Goal: Task Accomplishment & Management: Manage account settings

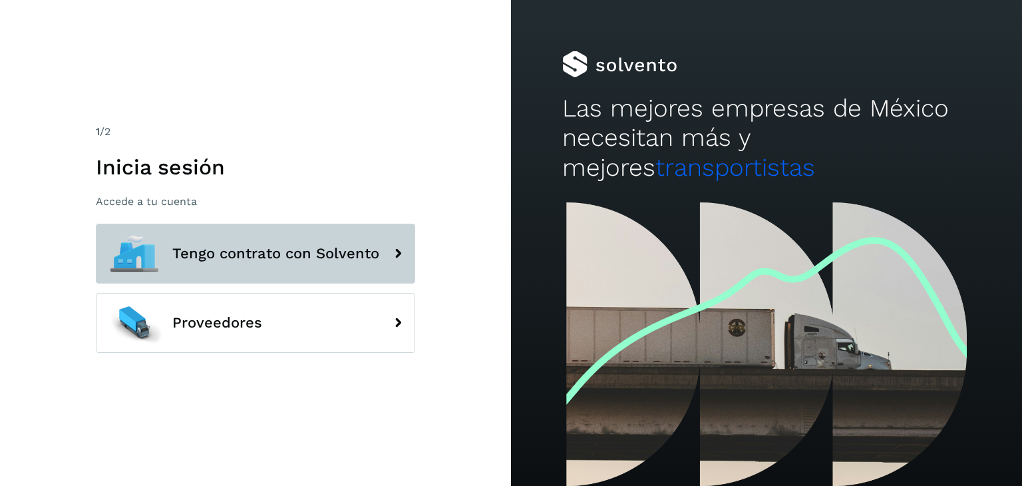
click at [394, 258] on icon at bounding box center [398, 253] width 27 height 27
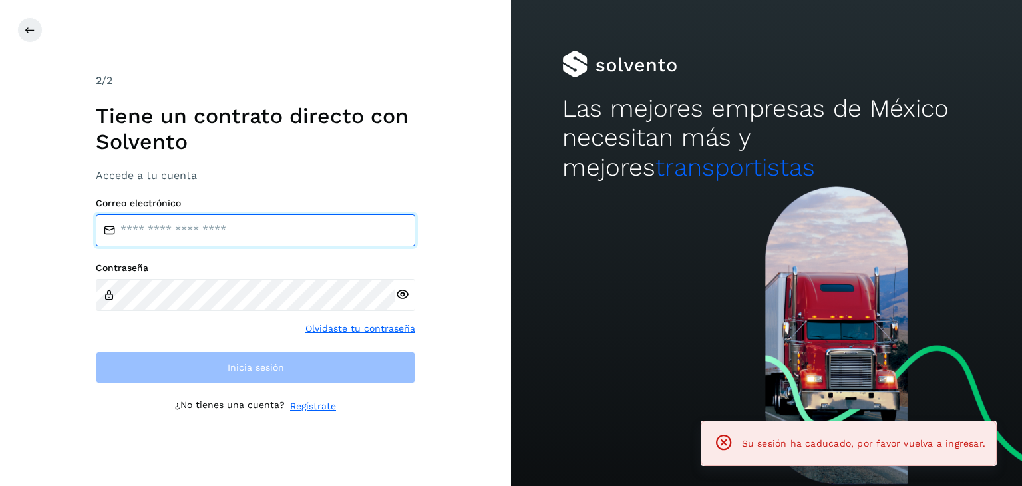
type input "**********"
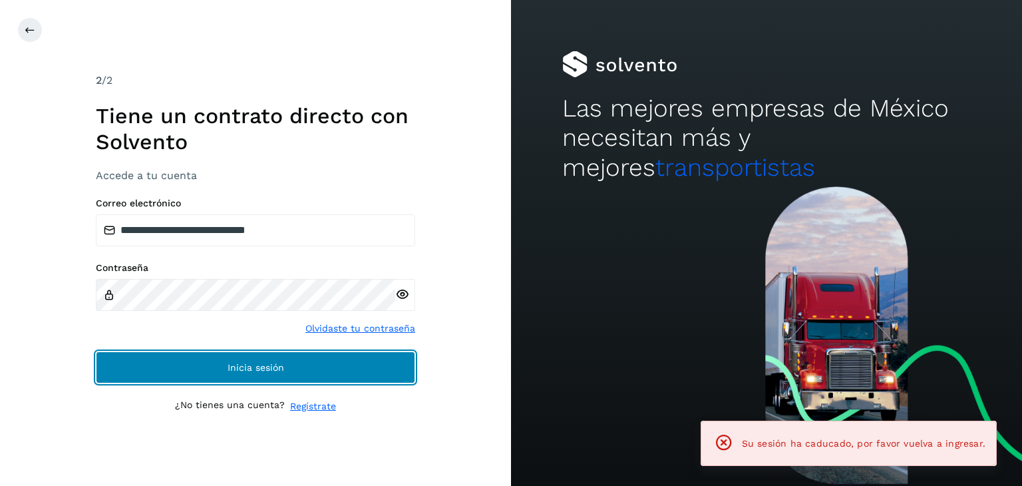
click at [271, 363] on span "Inicia sesión" at bounding box center [256, 367] width 57 height 9
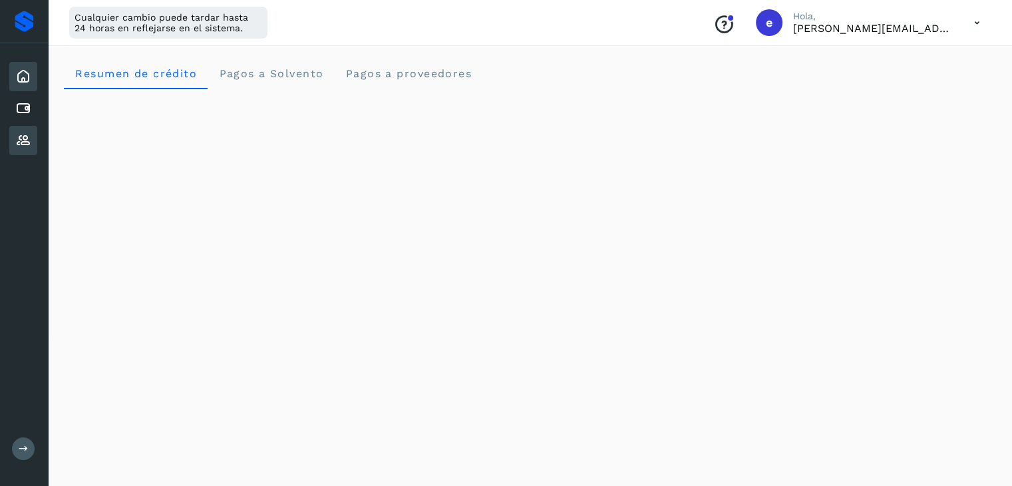
click at [29, 137] on icon at bounding box center [23, 140] width 16 height 16
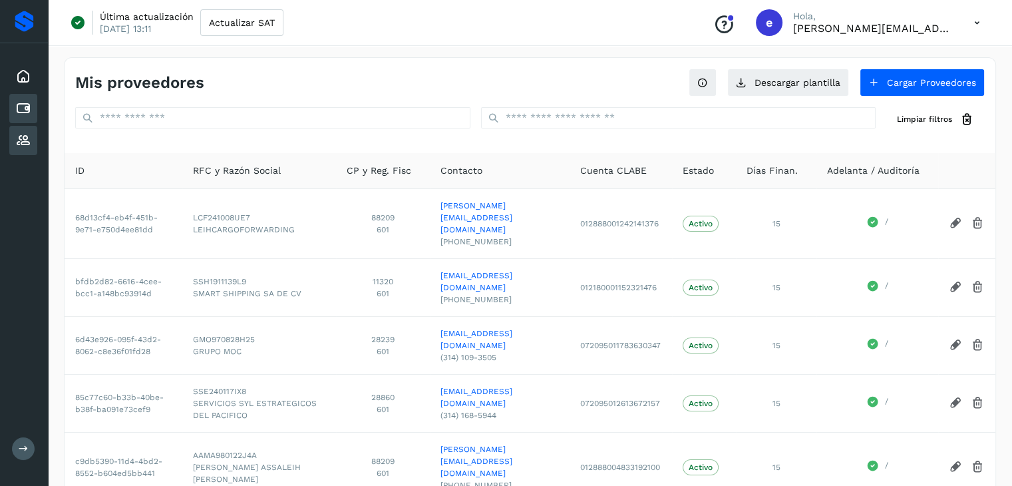
click at [27, 106] on icon at bounding box center [23, 108] width 16 height 16
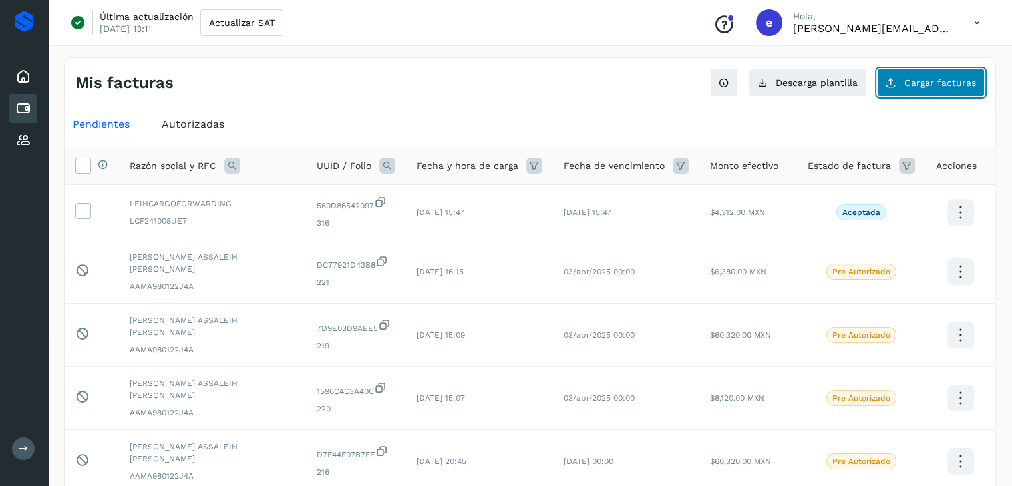
click at [934, 75] on button "Cargar facturas" at bounding box center [931, 83] width 108 height 28
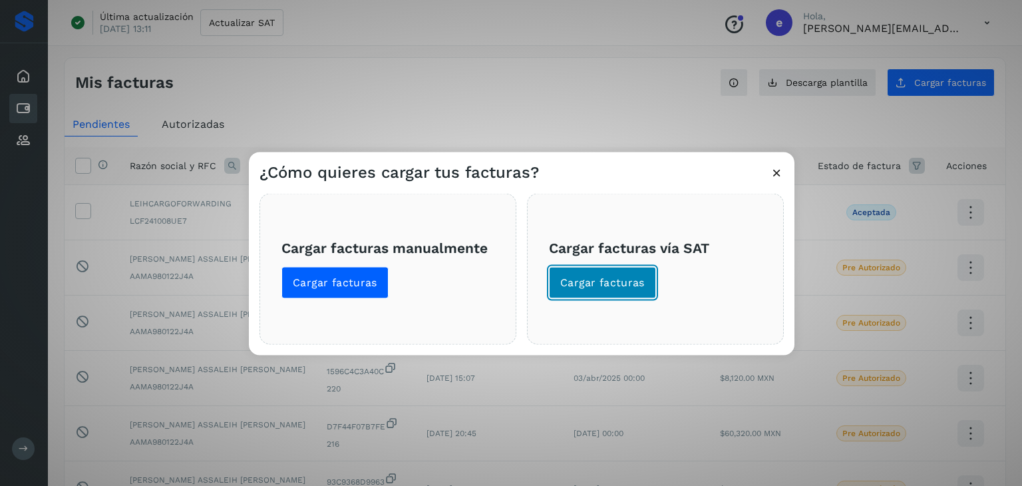
click at [599, 288] on span "Cargar facturas" at bounding box center [602, 282] width 85 height 15
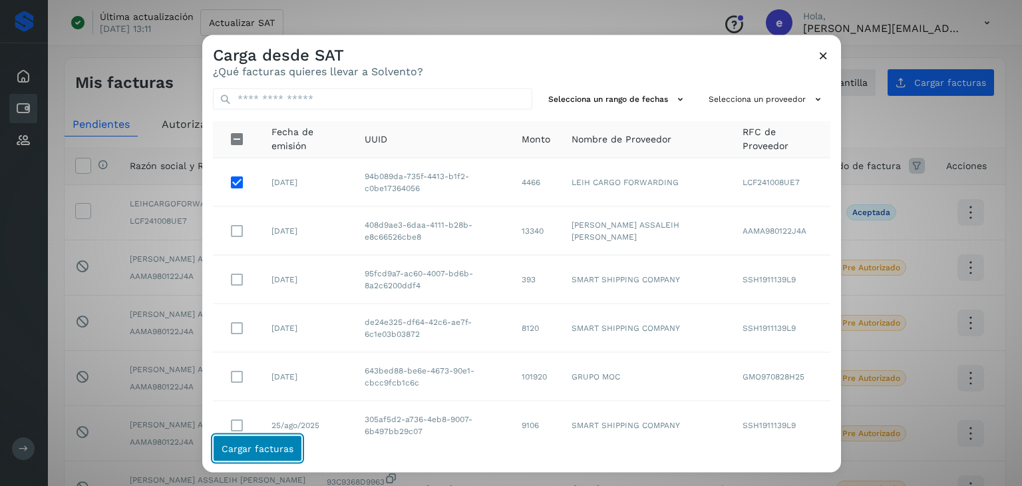
click at [285, 450] on span "Cargar facturas" at bounding box center [258, 448] width 72 height 9
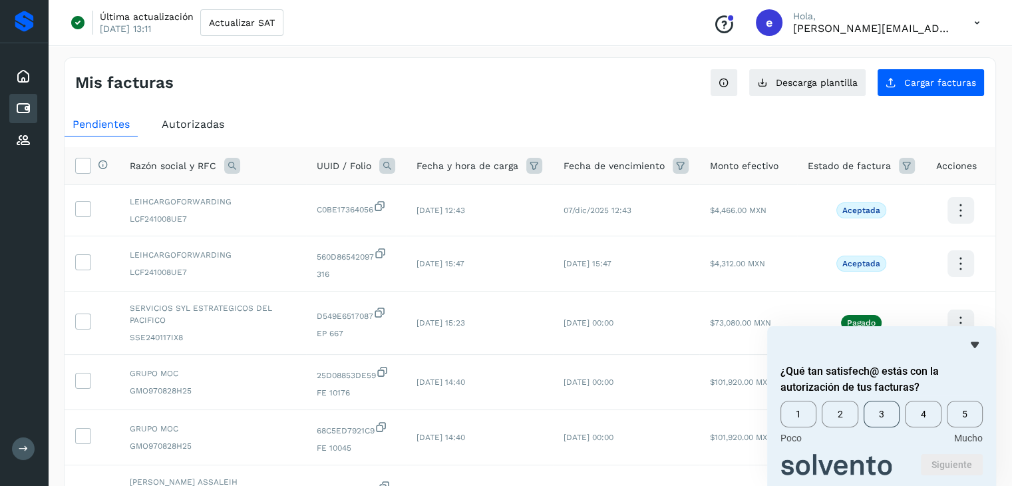
click at [886, 419] on span "3" at bounding box center [882, 414] width 36 height 27
click at [943, 460] on button "Siguiente" at bounding box center [952, 464] width 62 height 21
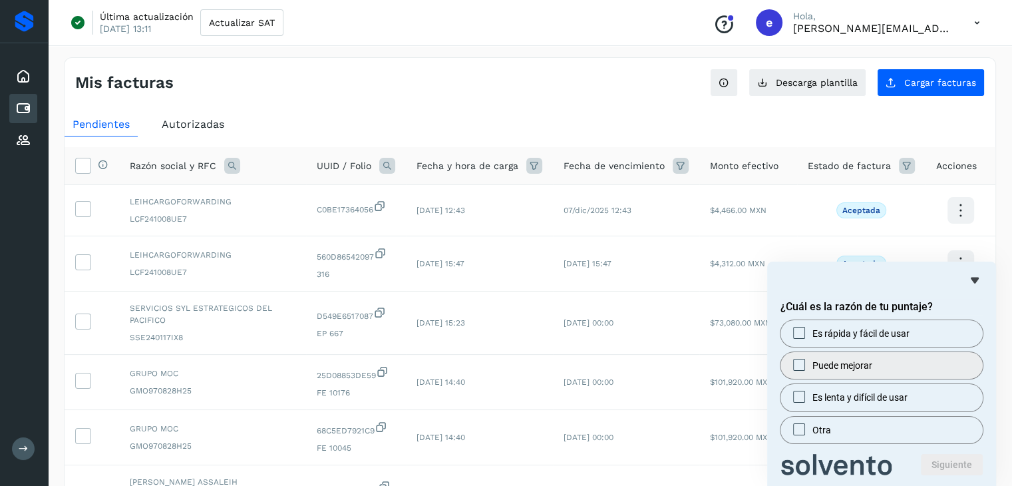
click at [799, 369] on span at bounding box center [799, 365] width 12 height 12
click at [939, 467] on button "Siguiente" at bounding box center [952, 464] width 62 height 21
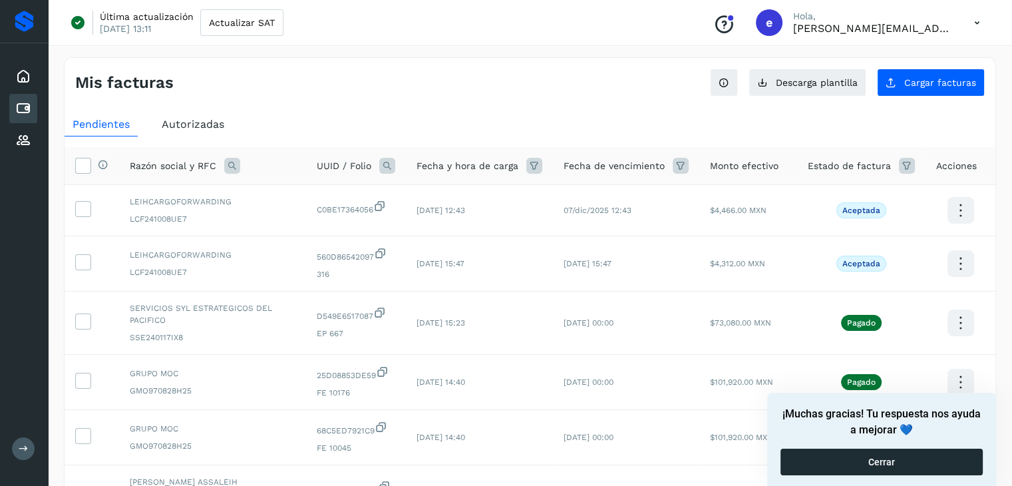
click at [938, 467] on button "Cerrar" at bounding box center [881, 461] width 202 height 27
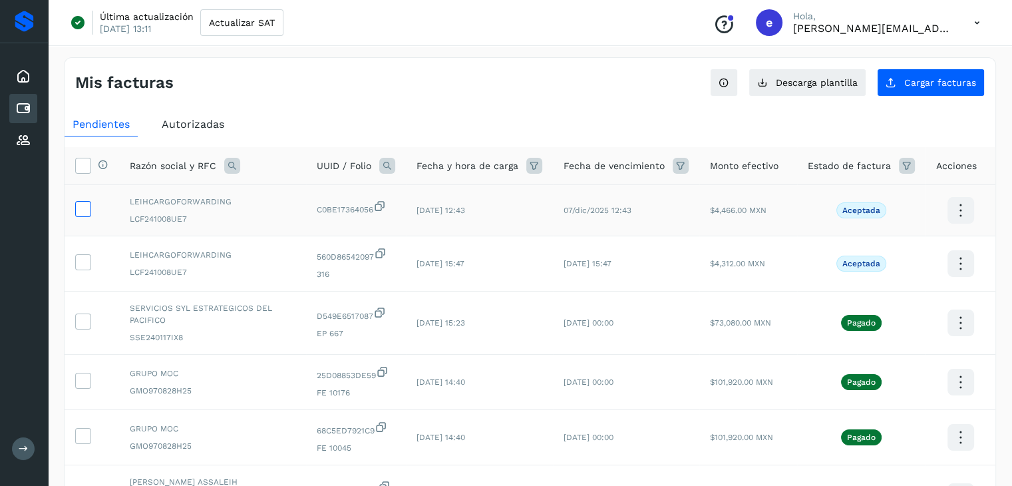
click at [88, 208] on icon at bounding box center [83, 208] width 14 height 14
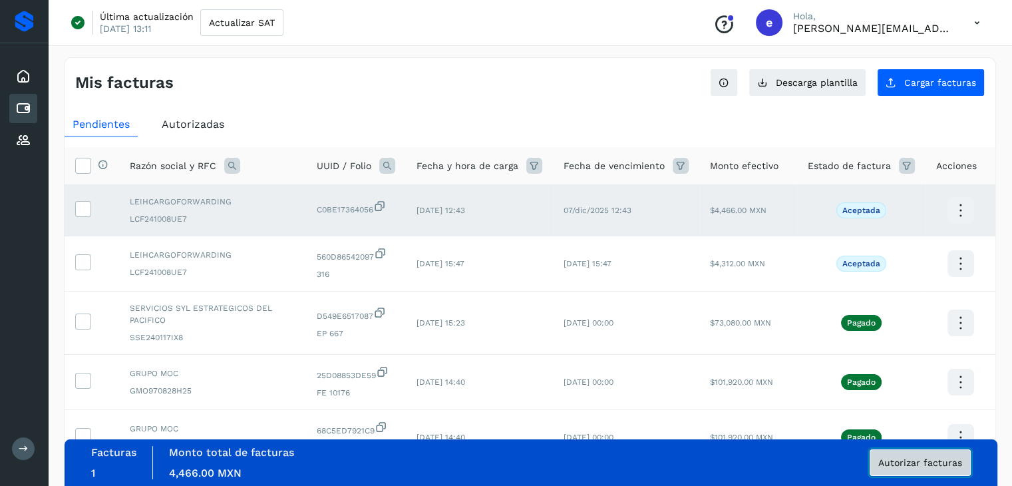
click at [924, 461] on span "Autorizar facturas" at bounding box center [920, 462] width 84 height 9
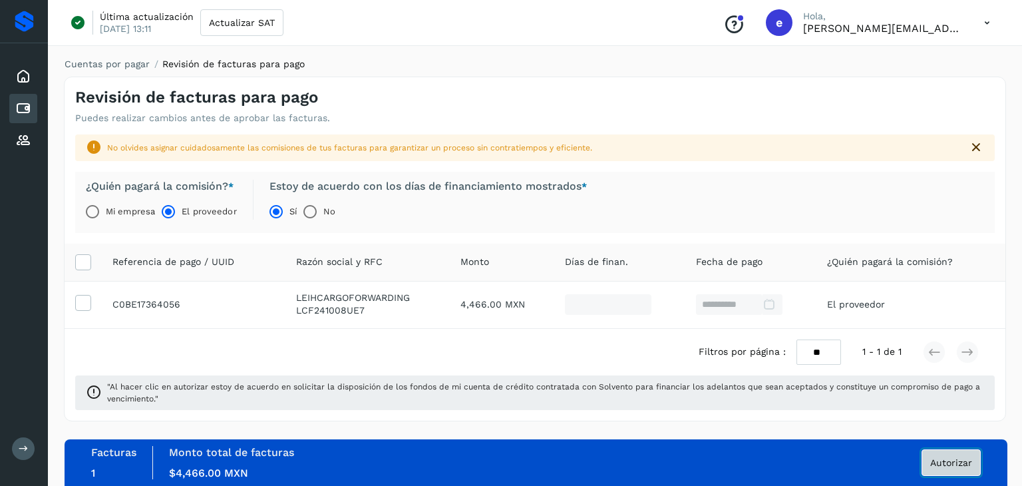
click at [940, 459] on span "Autorizar" at bounding box center [951, 462] width 42 height 9
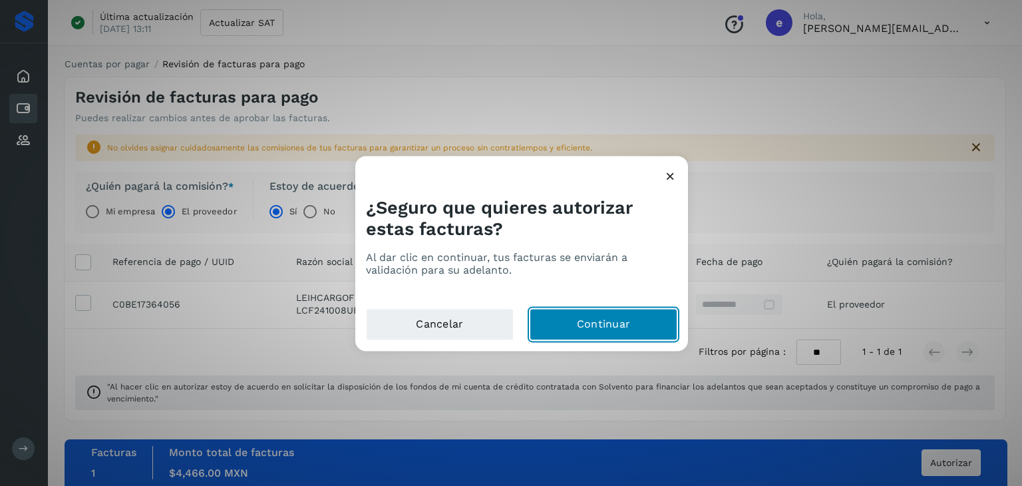
click at [621, 323] on button "Continuar" at bounding box center [604, 325] width 148 height 32
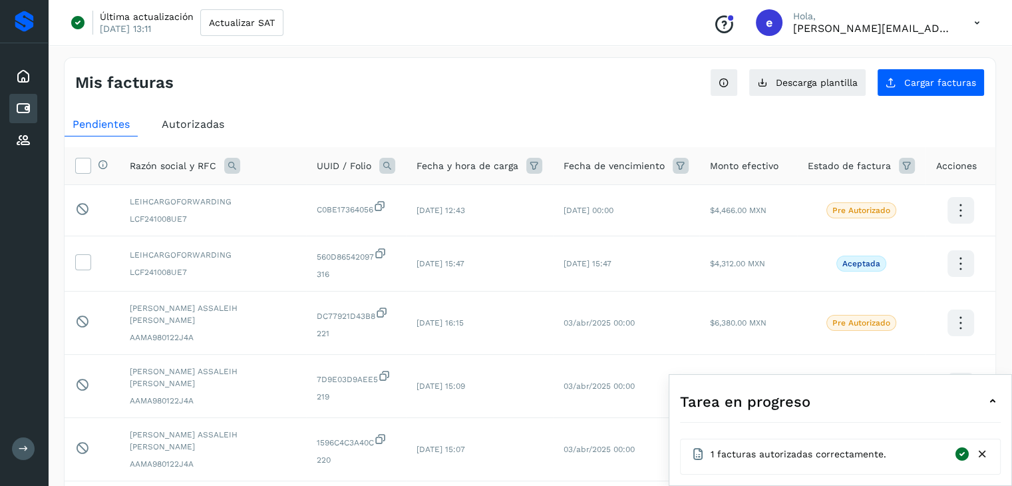
click at [993, 404] on icon at bounding box center [993, 401] width 16 height 16
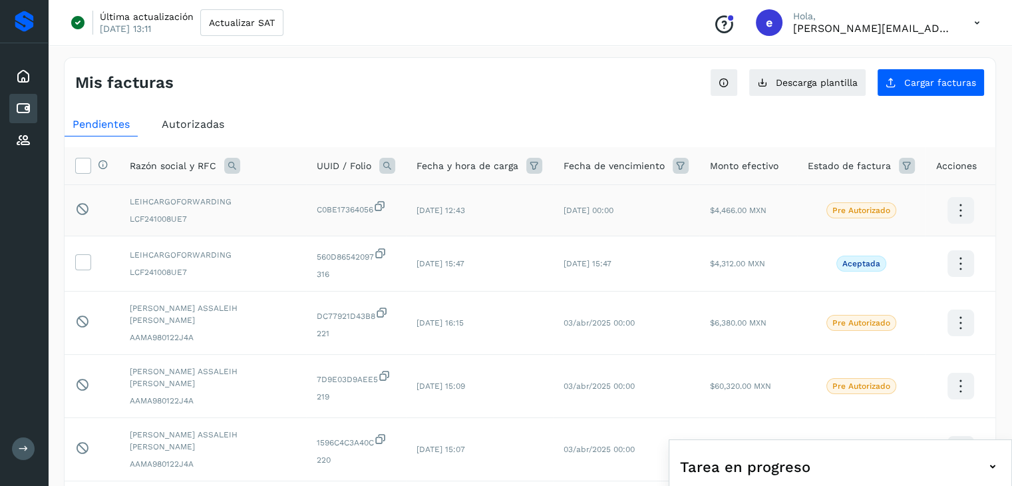
click at [956, 215] on icon at bounding box center [960, 210] width 31 height 31
click at [987, 238] on div at bounding box center [506, 243] width 1012 height 486
click at [82, 212] on icon at bounding box center [82, 209] width 14 height 14
